Goal: Information Seeking & Learning: Learn about a topic

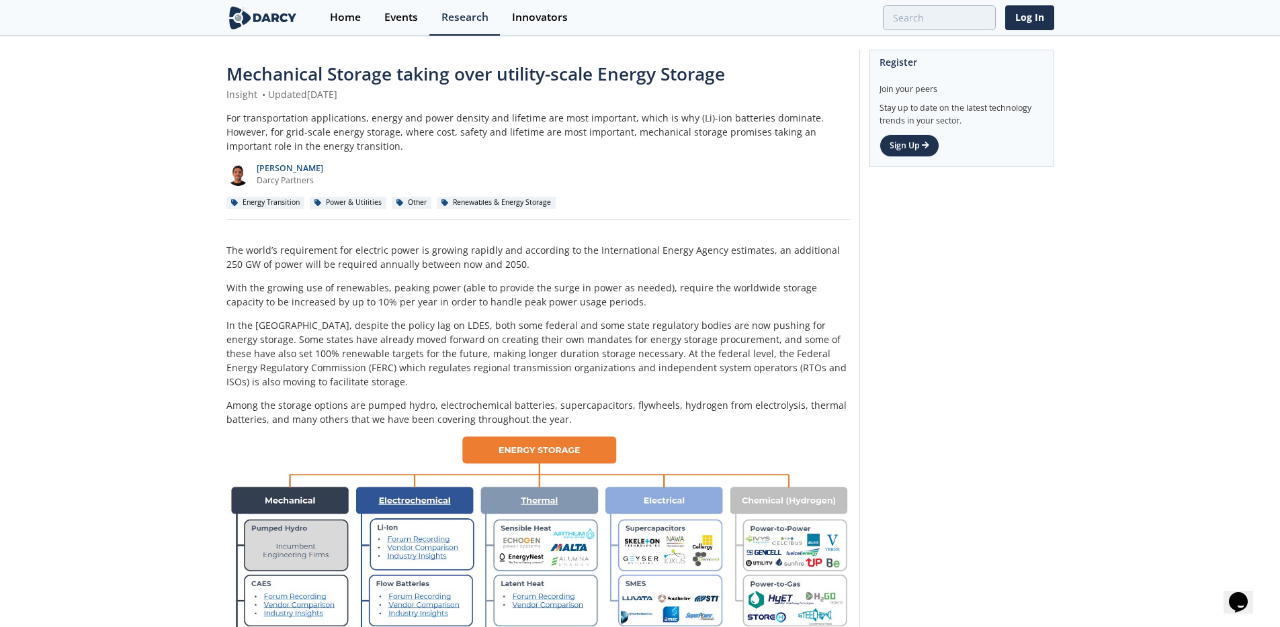
click at [402, 292] on p "With the growing use of renewables, peaking power (able to provide the surge in…" at bounding box center [537, 295] width 623 height 28
drag, startPoint x: 394, startPoint y: 288, endPoint x: 417, endPoint y: 288, distance: 22.2
click at [399, 288] on p "With the growing use of renewables, peaking power (able to provide the surge in…" at bounding box center [537, 295] width 623 height 28
click at [444, 289] on p "With the growing use of renewables, peaking power (able to provide the surge in…" at bounding box center [537, 295] width 623 height 28
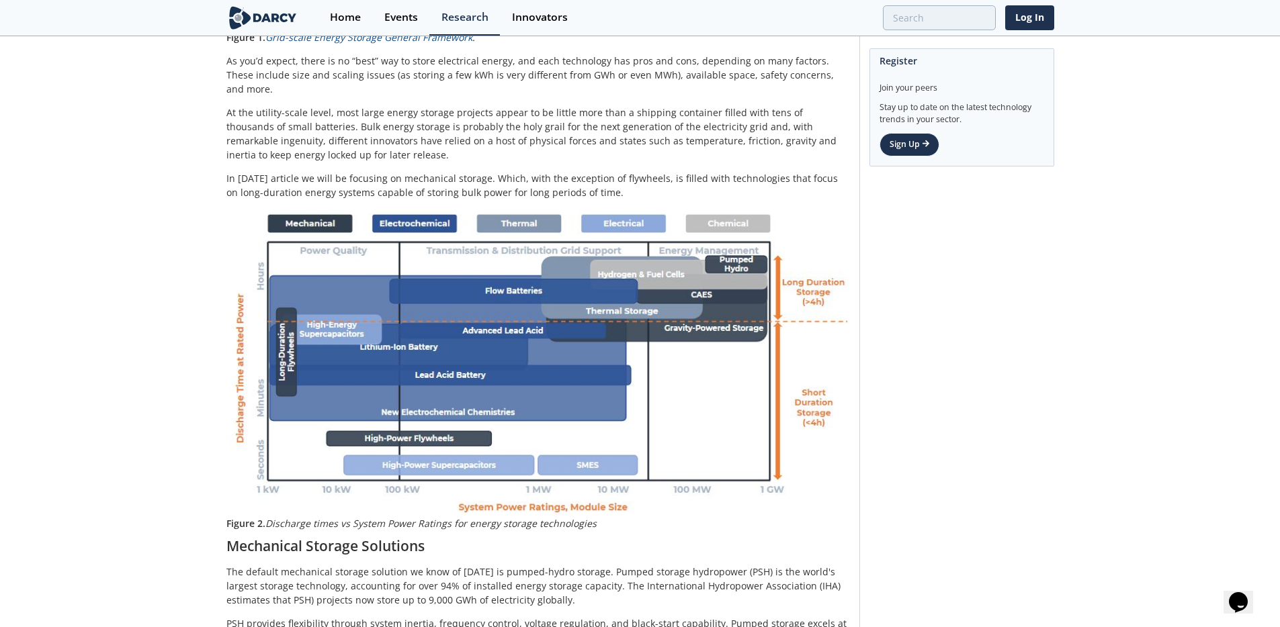
scroll to position [649, 0]
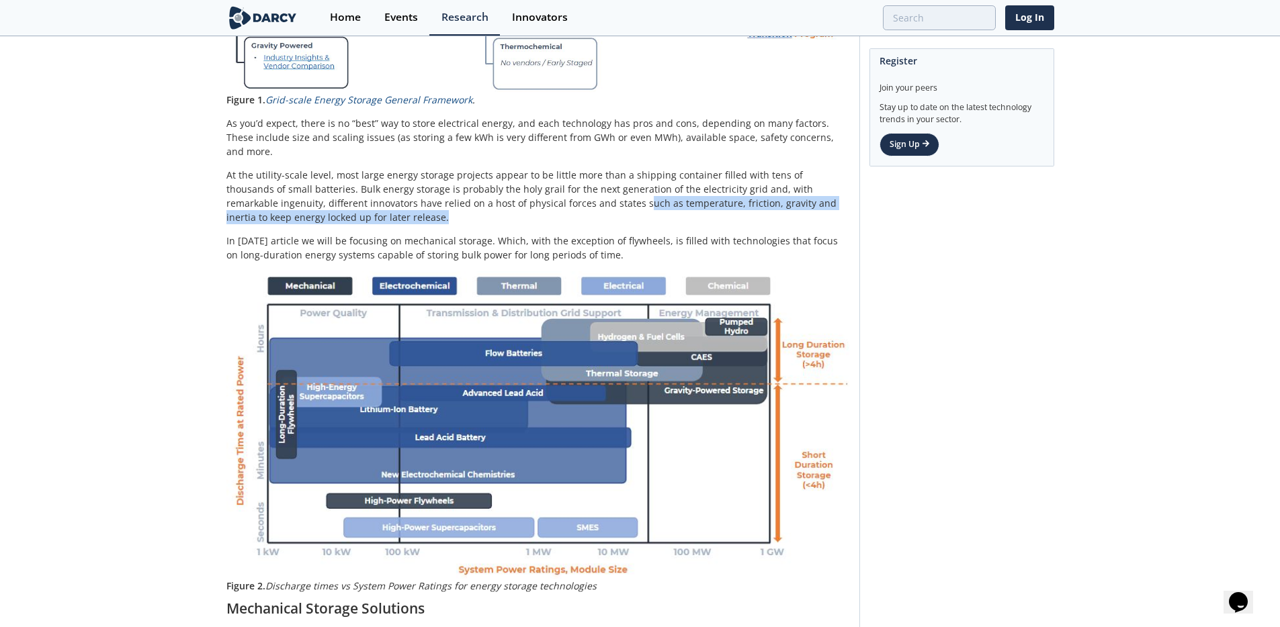
drag, startPoint x: 541, startPoint y: 196, endPoint x: 590, endPoint y: 208, distance: 50.4
click at [580, 207] on p "At the utility-scale level, most large energy storage projects appear to be lit…" at bounding box center [537, 196] width 623 height 56
click at [590, 208] on p "At the utility-scale level, most large energy storage projects appear to be lit…" at bounding box center [537, 196] width 623 height 56
drag, startPoint x: 552, startPoint y: 194, endPoint x: 597, endPoint y: 200, distance: 45.4
click at [564, 196] on p "At the utility-scale level, most large energy storage projects appear to be lit…" at bounding box center [537, 196] width 623 height 56
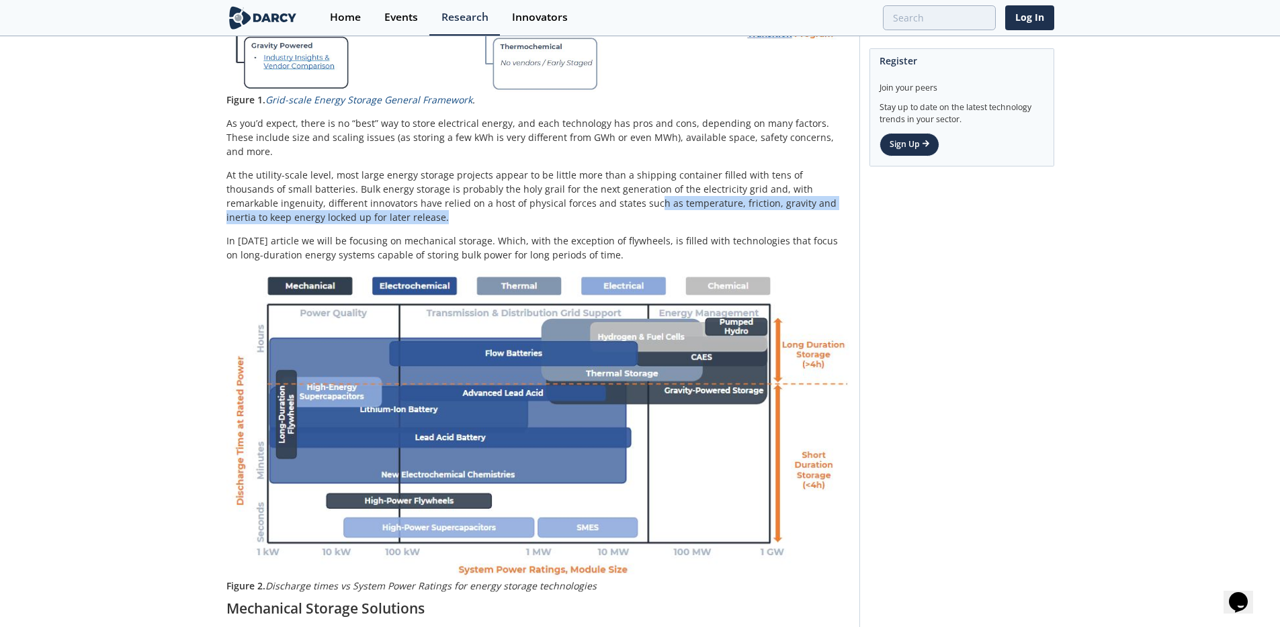
click at [597, 200] on p "At the utility-scale level, most large energy storage projects appear to be lit…" at bounding box center [537, 196] width 623 height 56
drag, startPoint x: 556, startPoint y: 194, endPoint x: 593, endPoint y: 190, distance: 37.8
click at [559, 194] on p "At the utility-scale level, most large energy storage projects appear to be lit…" at bounding box center [537, 196] width 623 height 56
click at [593, 191] on p "At the utility-scale level, most large energy storage projects appear to be lit…" at bounding box center [537, 196] width 623 height 56
click at [568, 187] on p "At the utility-scale level, most large energy storage projects appear to be lit…" at bounding box center [537, 196] width 623 height 56
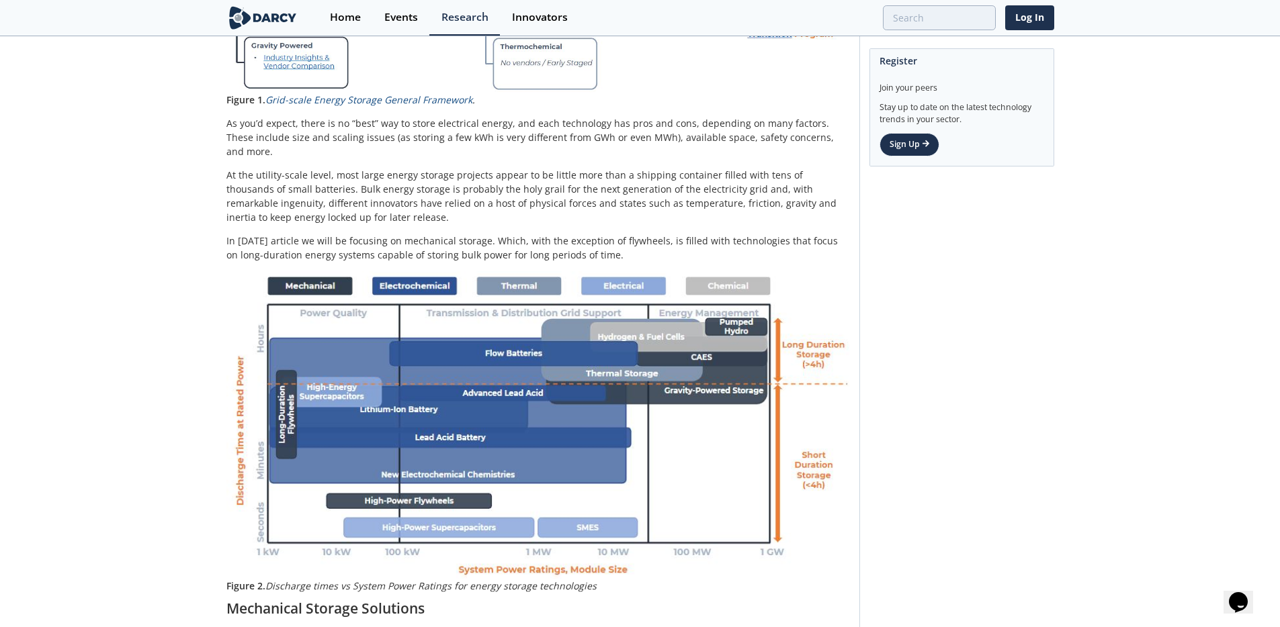
click at [596, 187] on p "At the utility-scale level, most large energy storage projects appear to be lit…" at bounding box center [537, 196] width 623 height 56
drag, startPoint x: 521, startPoint y: 191, endPoint x: 579, endPoint y: 190, distance: 57.8
click at [539, 191] on p "At the utility-scale level, most large energy storage projects appear to be lit…" at bounding box center [537, 196] width 623 height 56
click at [577, 186] on p "At the utility-scale level, most large energy storage projects appear to be lit…" at bounding box center [537, 196] width 623 height 56
click at [546, 178] on p "At the utility-scale level, most large energy storage projects appear to be lit…" at bounding box center [537, 196] width 623 height 56
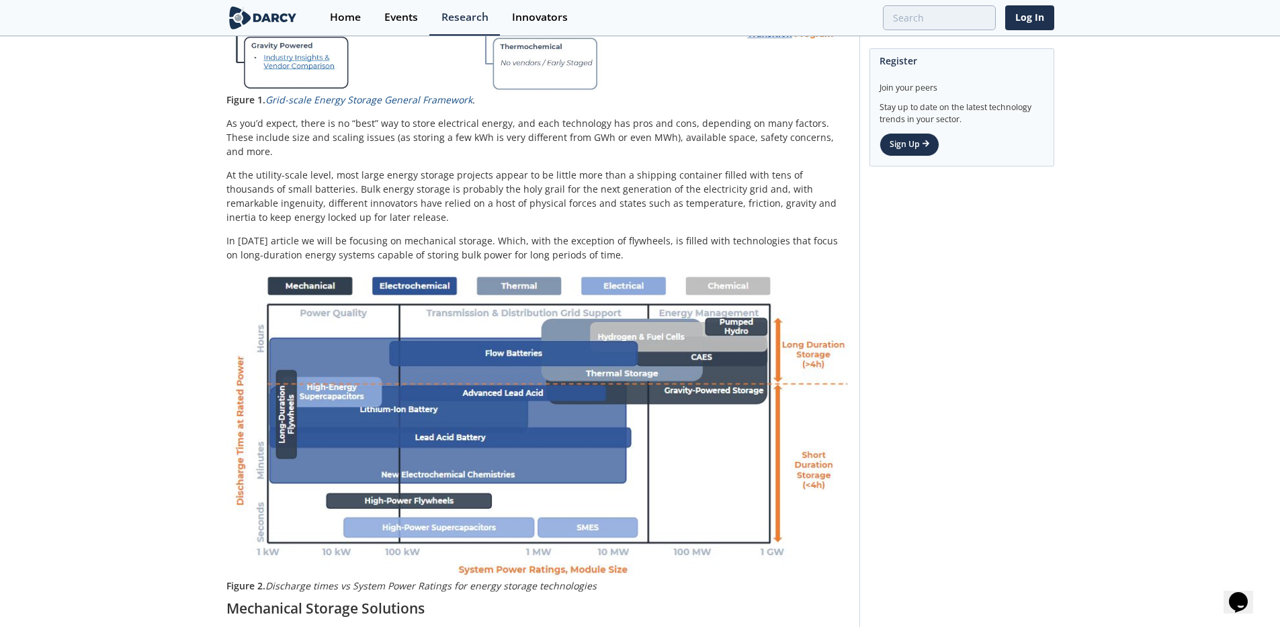
click at [568, 176] on p "At the utility-scale level, most large energy storage projects appear to be lit…" at bounding box center [537, 196] width 623 height 56
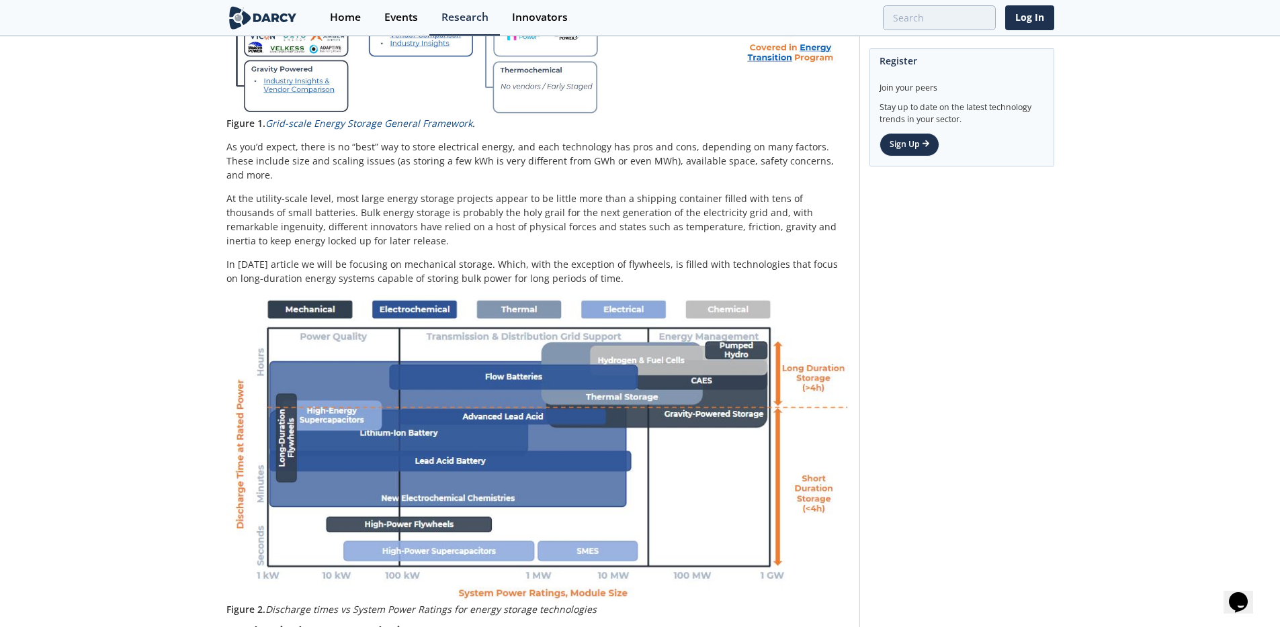
scroll to position [744, 0]
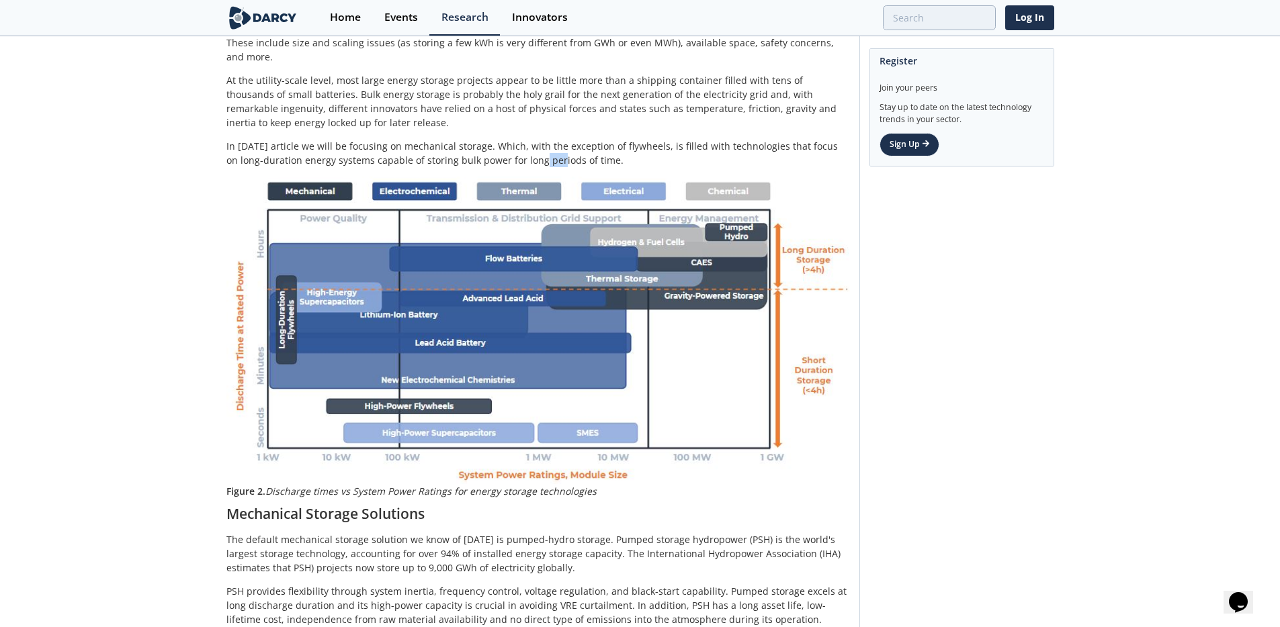
click at [548, 141] on p "In [DATE] article we will be focusing on mechanical storage. Which, with the ex…" at bounding box center [537, 153] width 623 height 28
click at [556, 140] on p "In [DATE] article we will be focusing on mechanical storage. Which, with the ex…" at bounding box center [537, 153] width 623 height 28
drag, startPoint x: 531, startPoint y: 139, endPoint x: 566, endPoint y: 138, distance: 34.3
click at [546, 140] on p "In [DATE] article we will be focusing on mechanical storage. Which, with the ex…" at bounding box center [537, 153] width 623 height 28
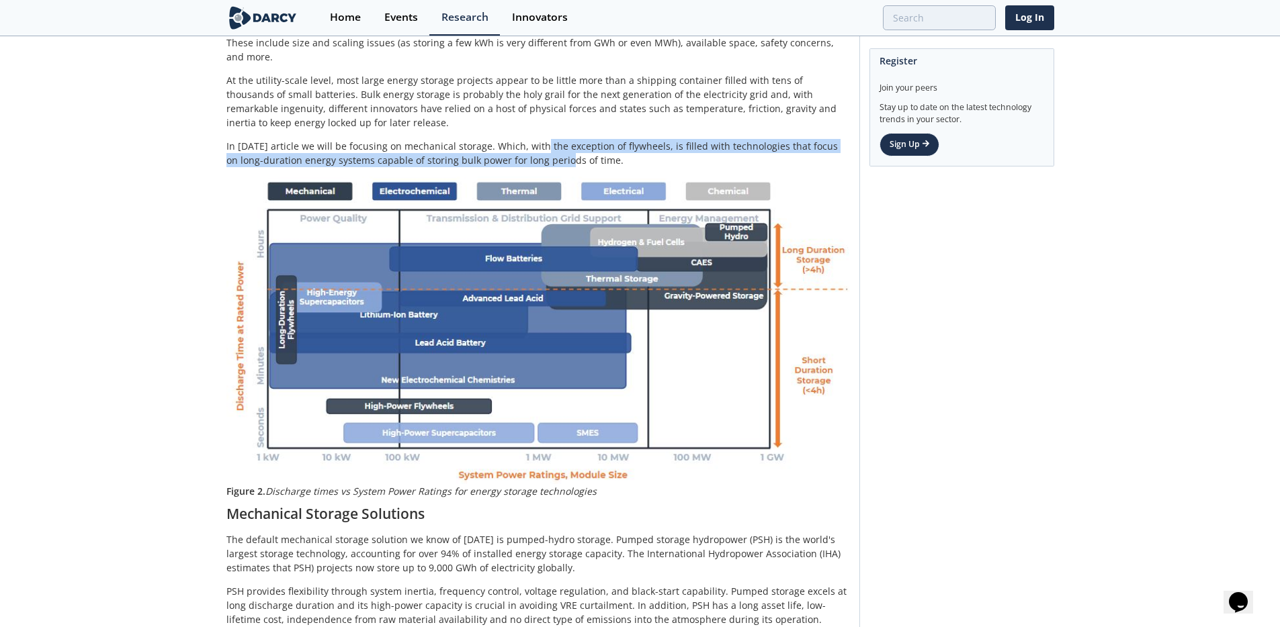
click at [566, 139] on p "In [DATE] article we will be focusing on mechanical storage. Which, with the ex…" at bounding box center [537, 153] width 623 height 28
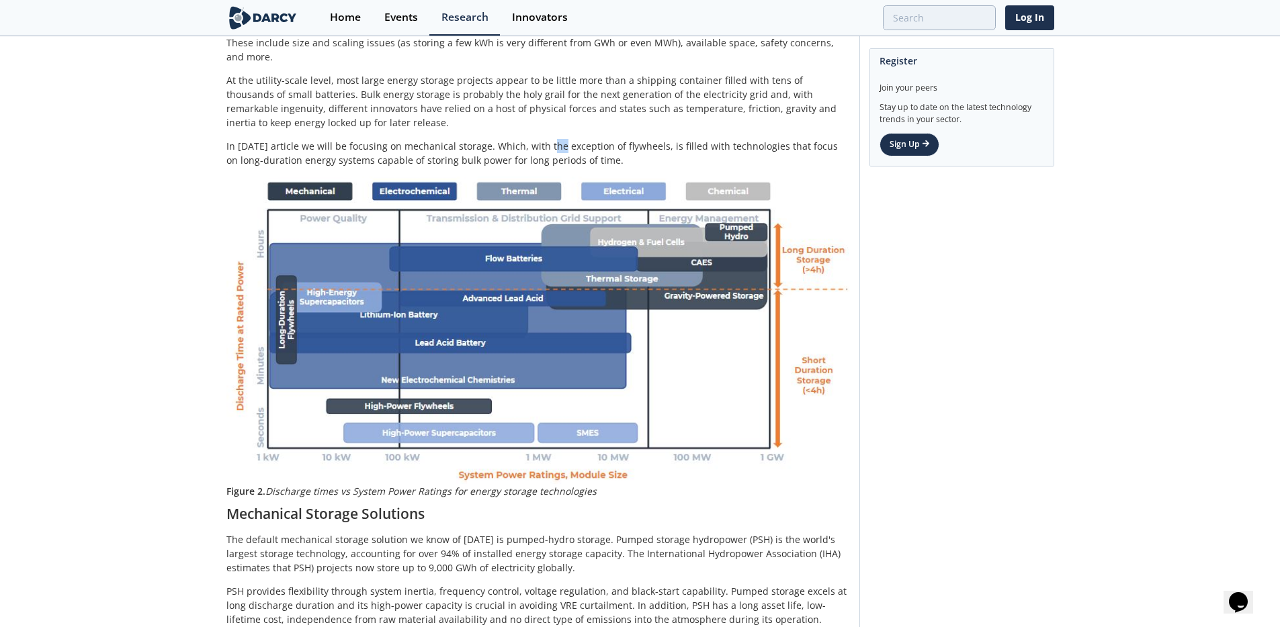
click at [563, 139] on p "In [DATE] article we will be focusing on mechanical storage. Which, with the ex…" at bounding box center [537, 153] width 623 height 28
click at [591, 139] on p "In [DATE] article we will be focusing on mechanical storage. Which, with the ex…" at bounding box center [537, 153] width 623 height 28
drag, startPoint x: 559, startPoint y: 136, endPoint x: 596, endPoint y: 134, distance: 37.0
click at [578, 139] on p "In [DATE] article we will be focusing on mechanical storage. Which, with the ex…" at bounding box center [537, 153] width 623 height 28
click at [595, 139] on p "In [DATE] article we will be focusing on mechanical storage. Which, with the ex…" at bounding box center [537, 153] width 623 height 28
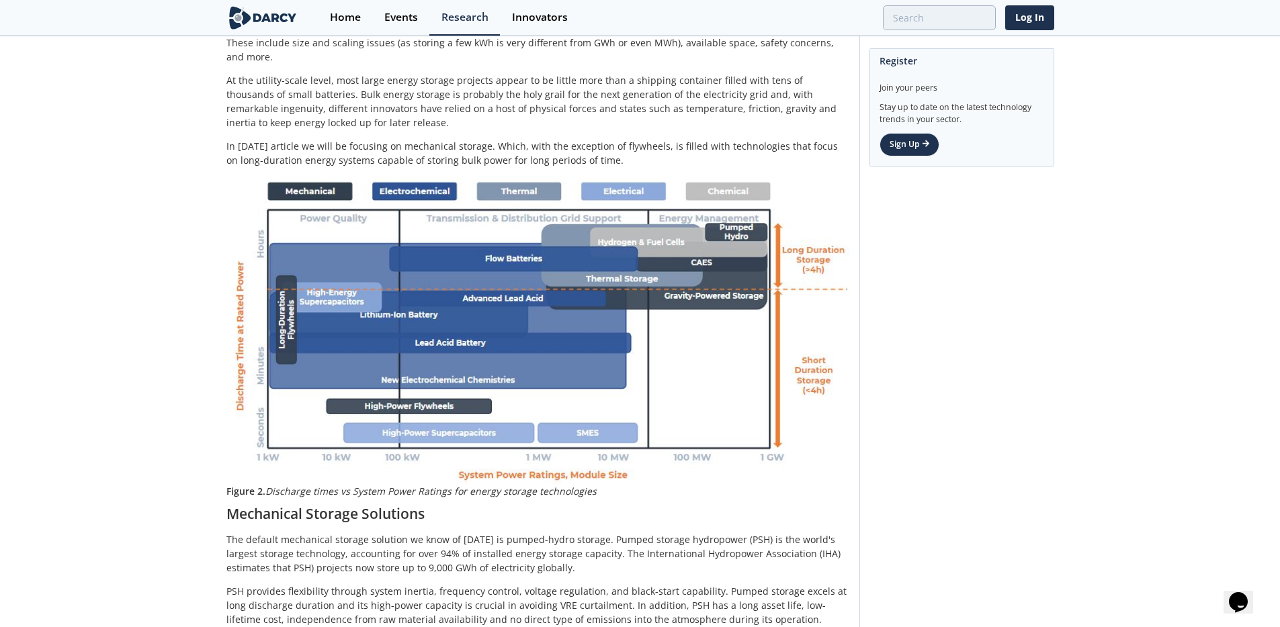
click at [591, 139] on p "In [DATE] article we will be focusing on mechanical storage. Which, with the ex…" at bounding box center [537, 153] width 623 height 28
drag, startPoint x: 554, startPoint y: 136, endPoint x: 598, endPoint y: 143, distance: 44.8
click at [559, 140] on p "In [DATE] article we will be focusing on mechanical storage. Which, with the ex…" at bounding box center [537, 153] width 623 height 28
click at [598, 143] on p "In [DATE] article we will be focusing on mechanical storage. Which, with the ex…" at bounding box center [537, 153] width 623 height 28
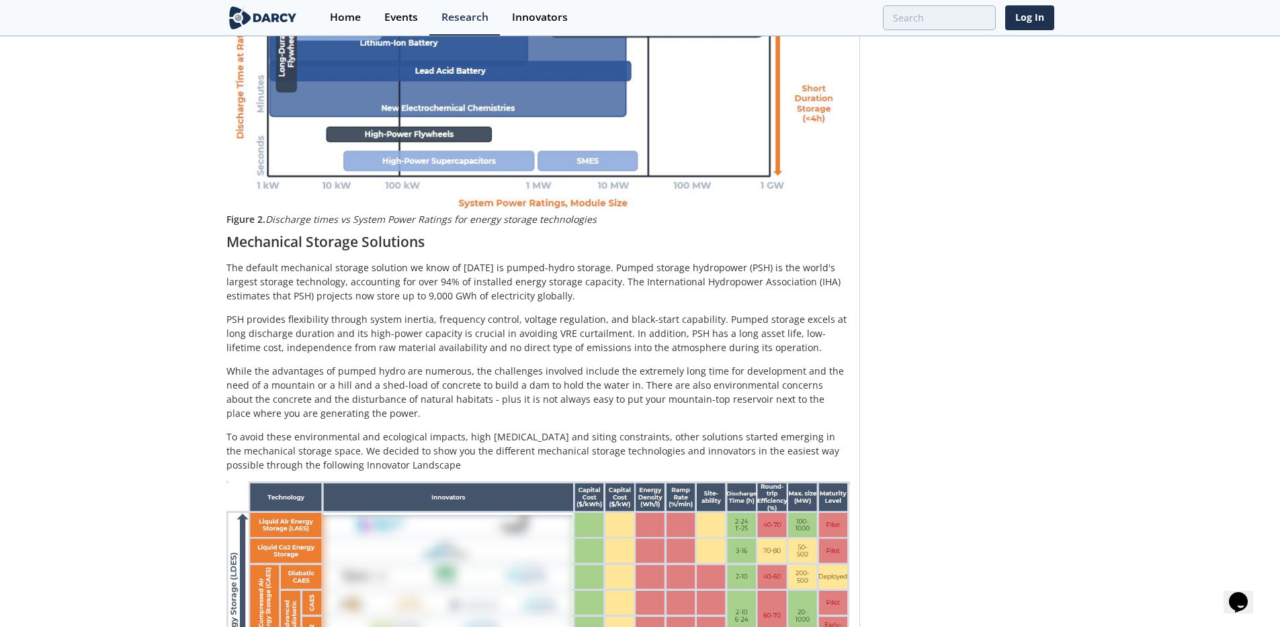
scroll to position [0, 0]
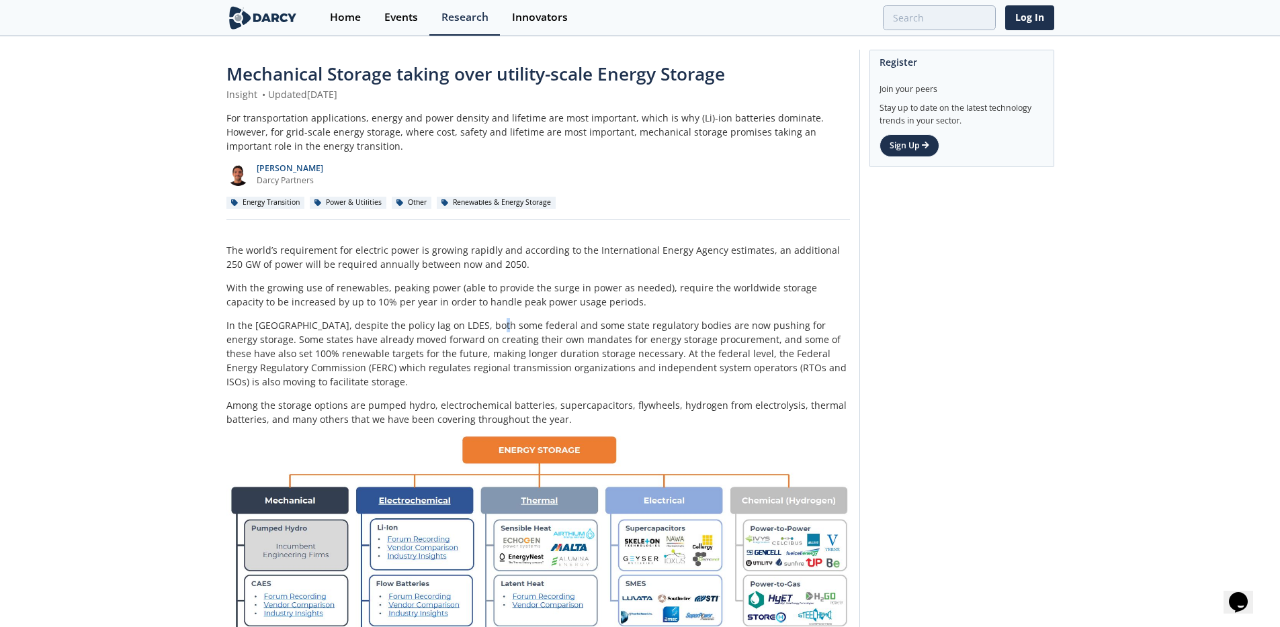
drag, startPoint x: 518, startPoint y: 322, endPoint x: 545, endPoint y: 326, distance: 27.2
click at [535, 324] on p "In the [GEOGRAPHIC_DATA], despite the policy lag on LDES, both some federal and…" at bounding box center [537, 353] width 623 height 71
click at [545, 326] on p "In the [GEOGRAPHIC_DATA], despite the policy lag on LDES, both some federal and…" at bounding box center [537, 353] width 623 height 71
click at [541, 327] on p "In the [GEOGRAPHIC_DATA], despite the policy lag on LDES, both some federal and…" at bounding box center [537, 353] width 623 height 71
click at [556, 329] on p "In the [GEOGRAPHIC_DATA], despite the policy lag on LDES, both some federal and…" at bounding box center [537, 353] width 623 height 71
